Goal: Transaction & Acquisition: Purchase product/service

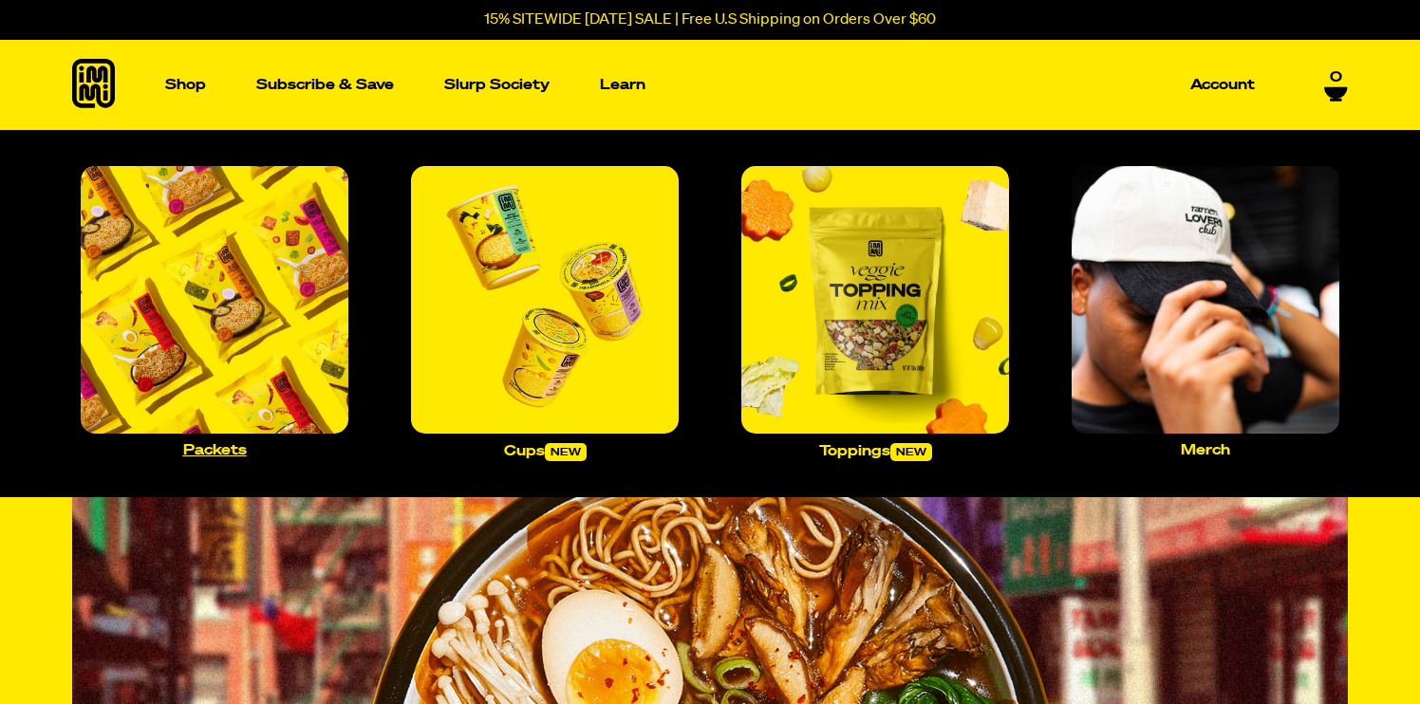
click at [187, 346] on img "Main navigation" at bounding box center [215, 300] width 268 height 268
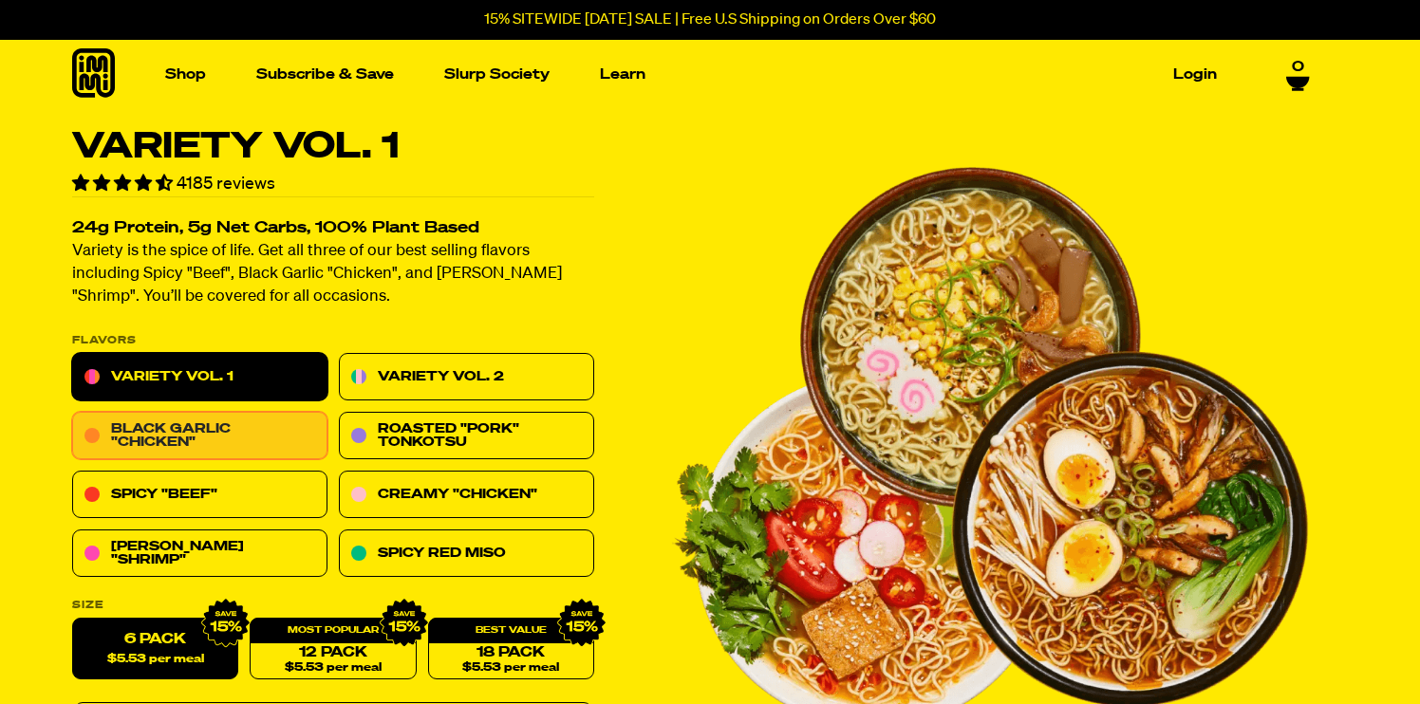
click at [275, 443] on link "Black Garlic "Chicken"" at bounding box center [199, 436] width 255 height 47
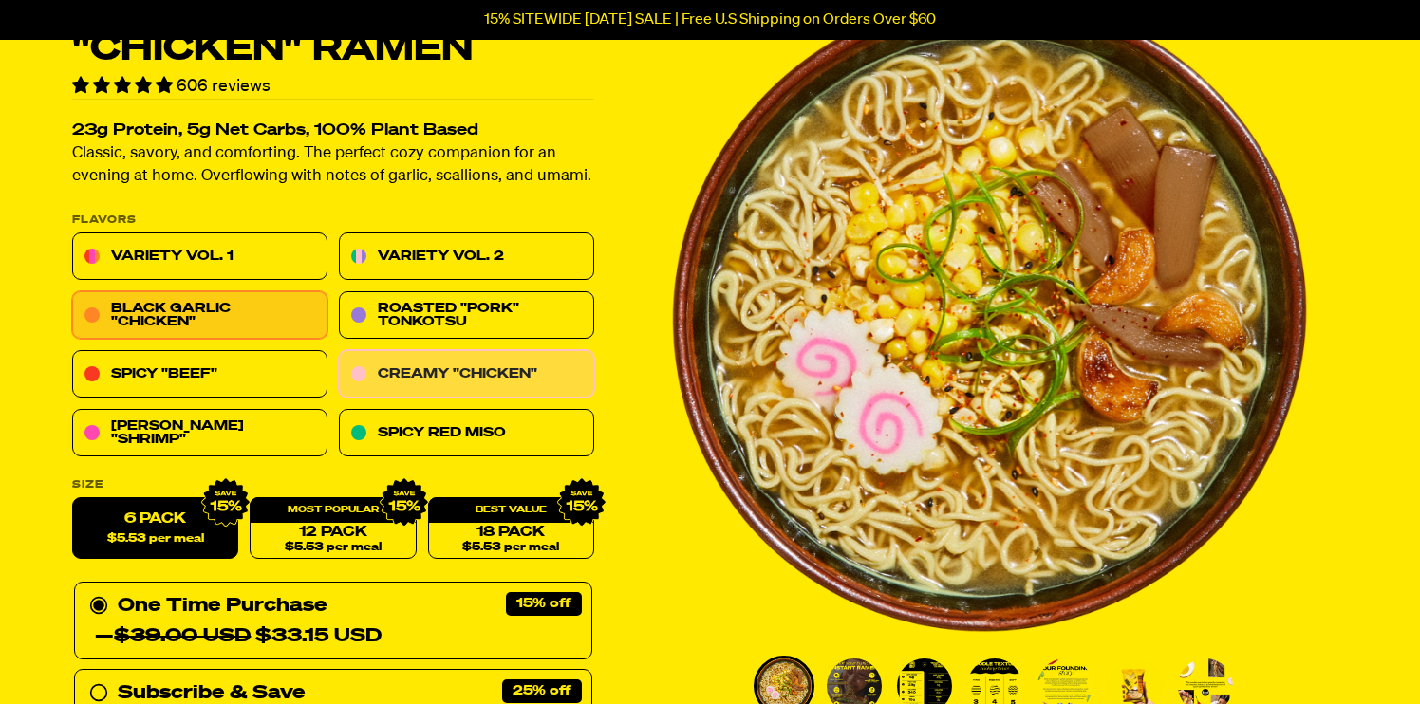
scroll to position [126, 0]
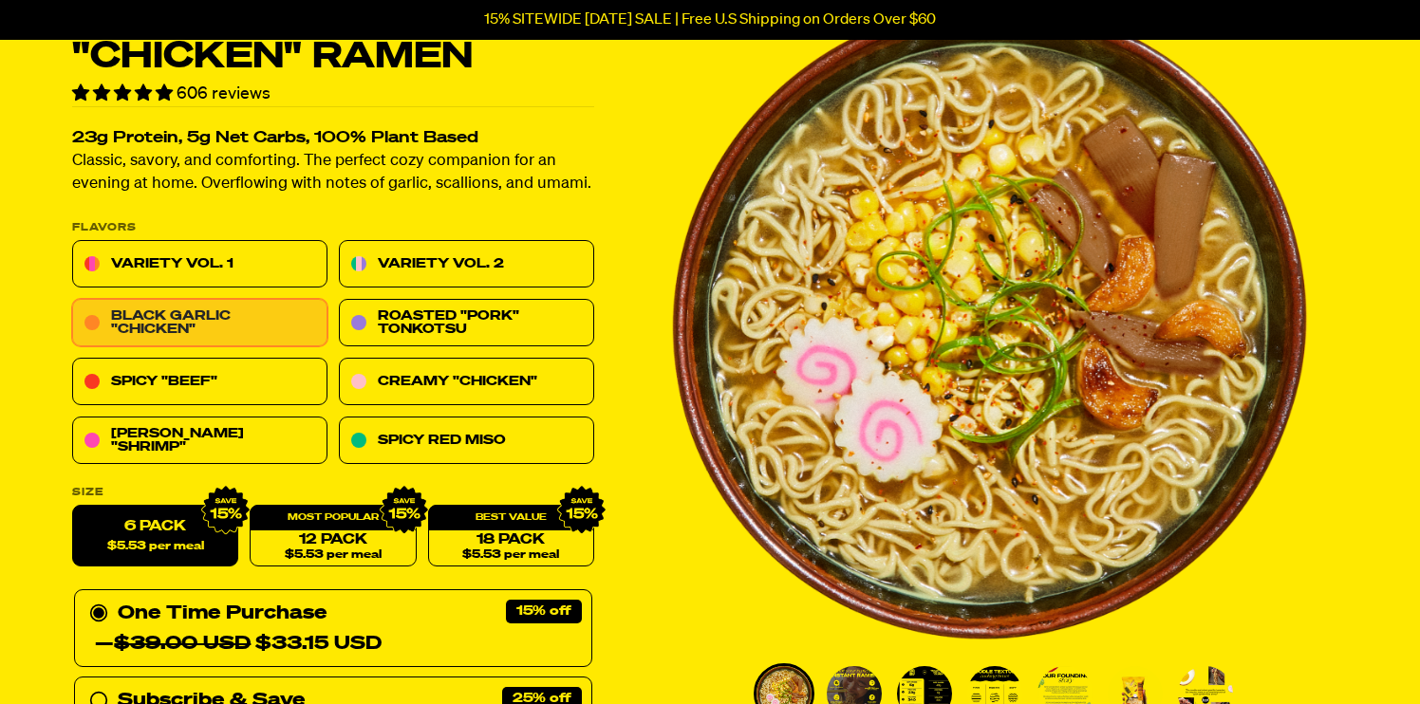
click at [198, 302] on link "Black Garlic "Chicken"" at bounding box center [199, 323] width 255 height 47
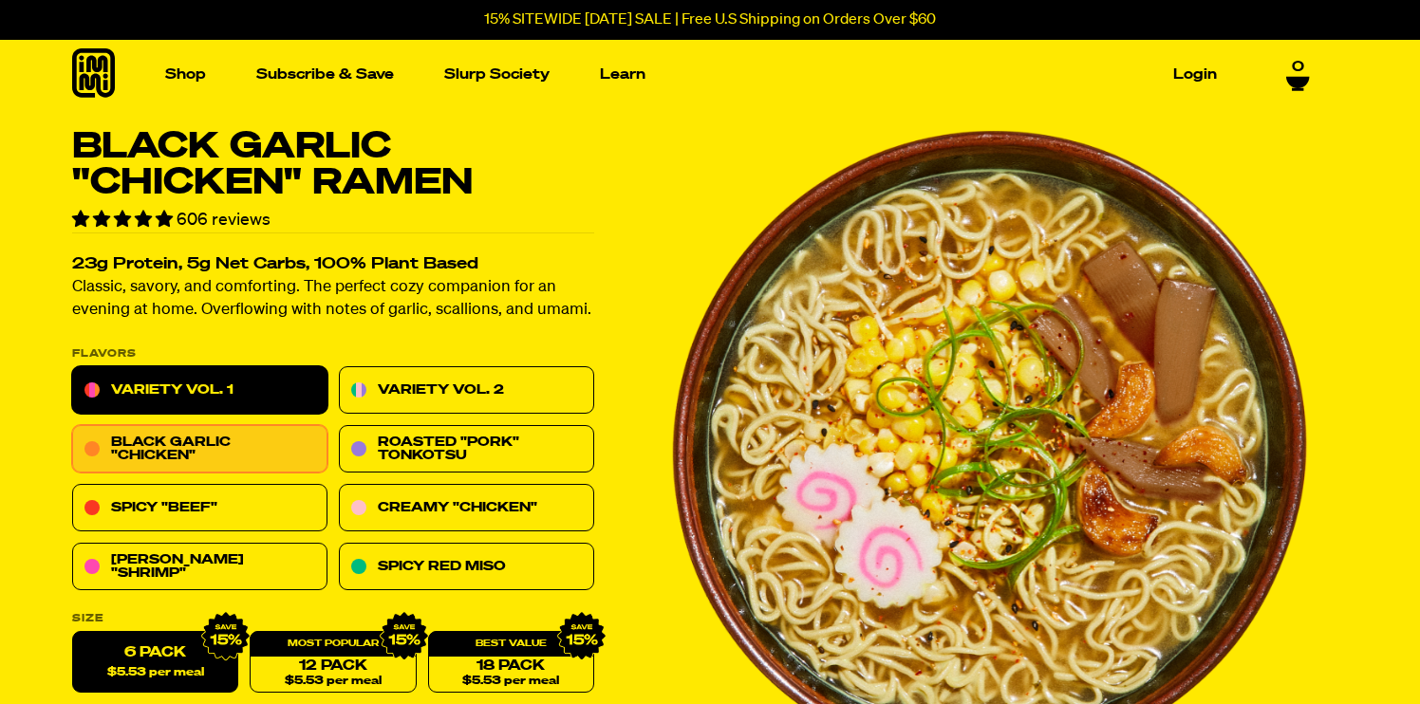
click at [207, 394] on link "Variety Vol. 1" at bounding box center [199, 390] width 255 height 47
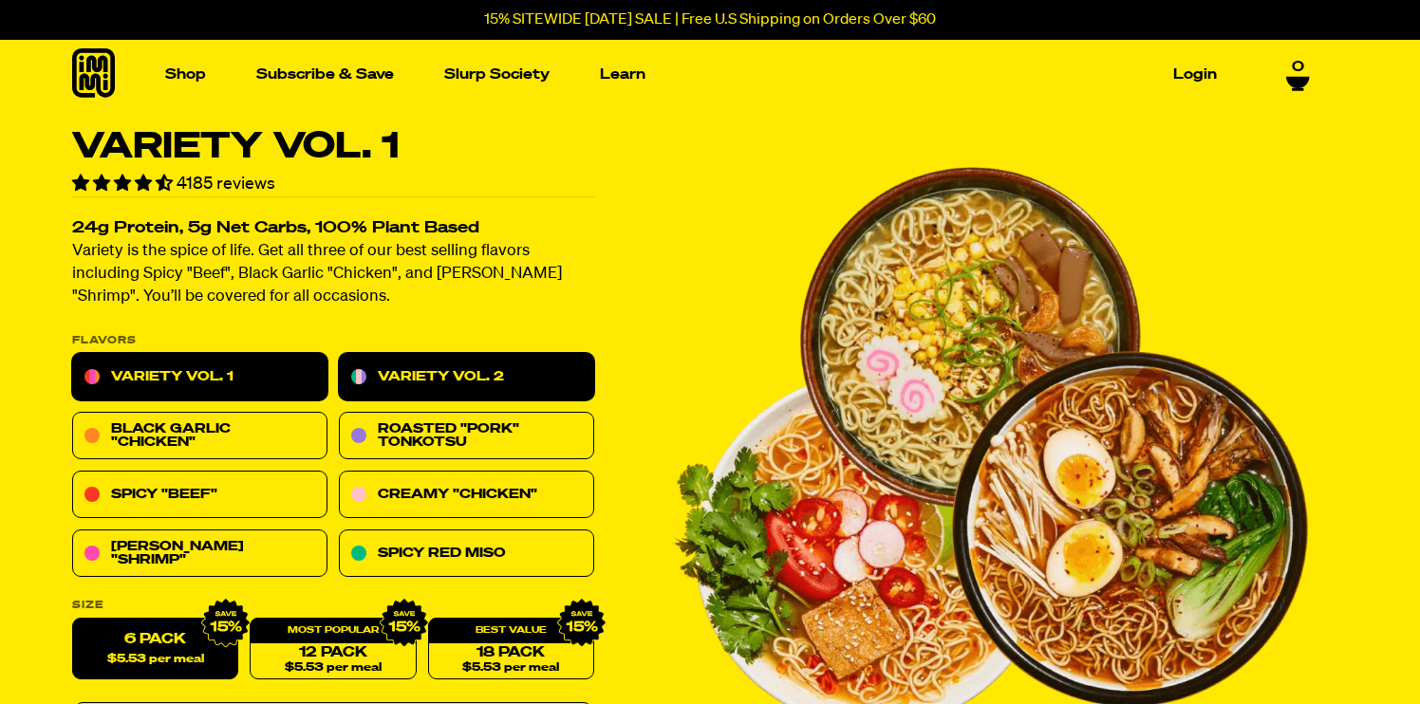
click at [442, 384] on link "Variety Vol. 2" at bounding box center [466, 377] width 255 height 47
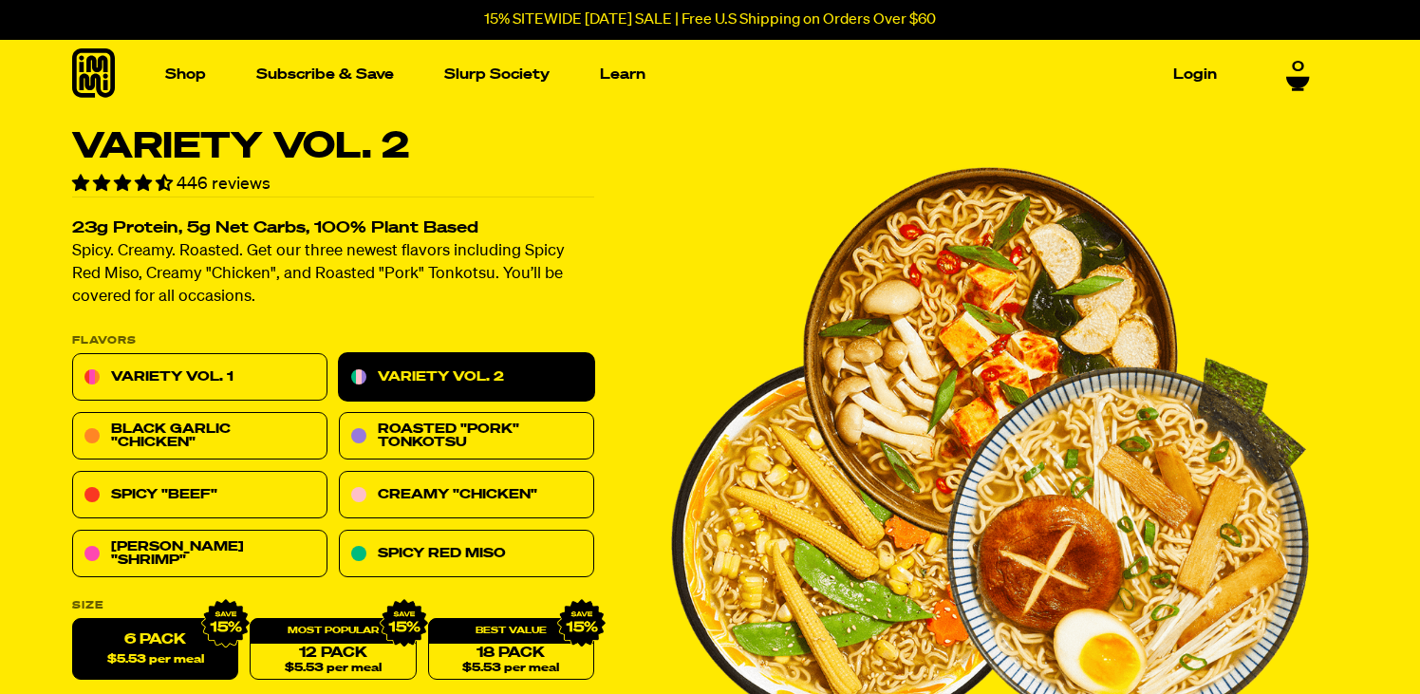
click at [100, 66] on icon at bounding box center [93, 72] width 43 height 49
